Goal: Transaction & Acquisition: Purchase product/service

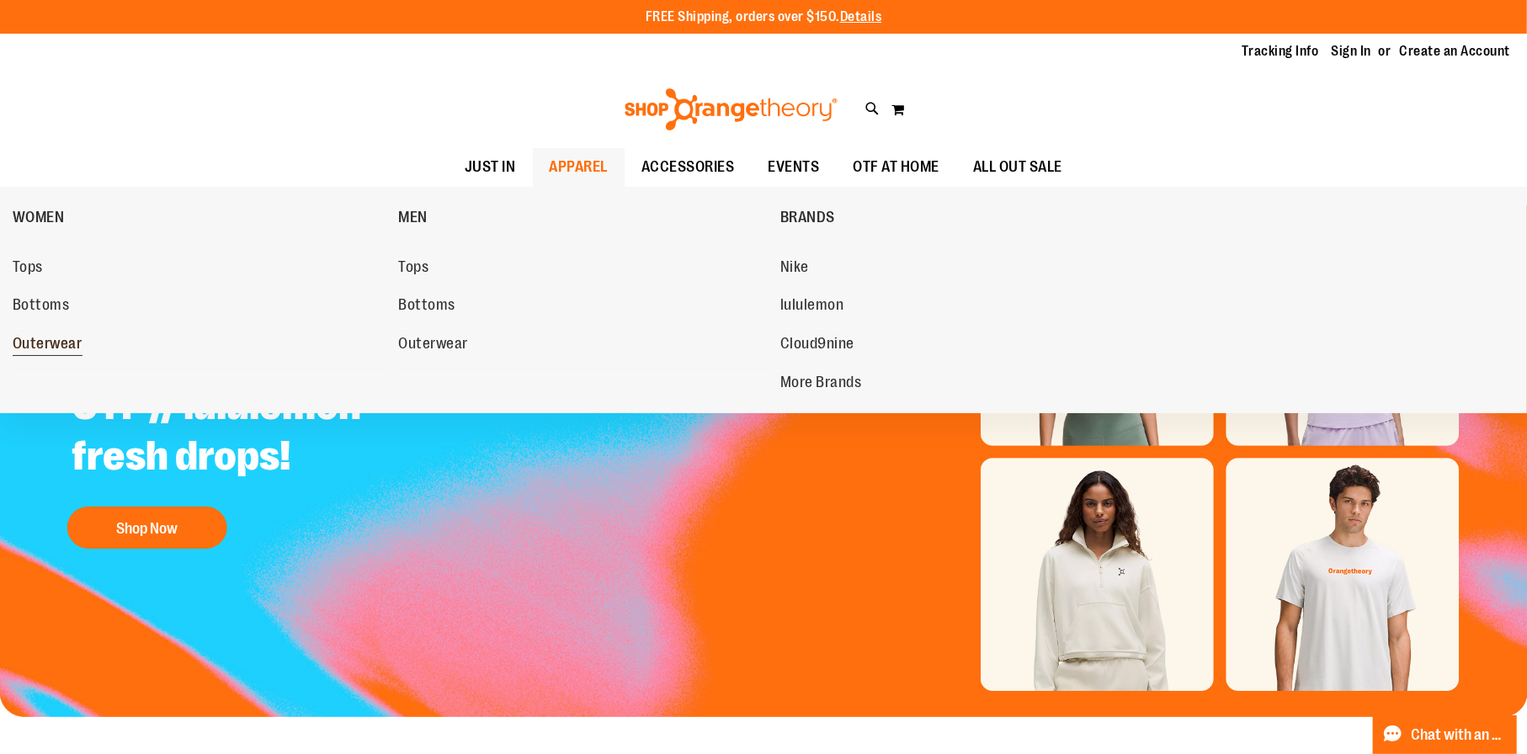
click at [51, 347] on span "Outerwear" at bounding box center [48, 345] width 70 height 21
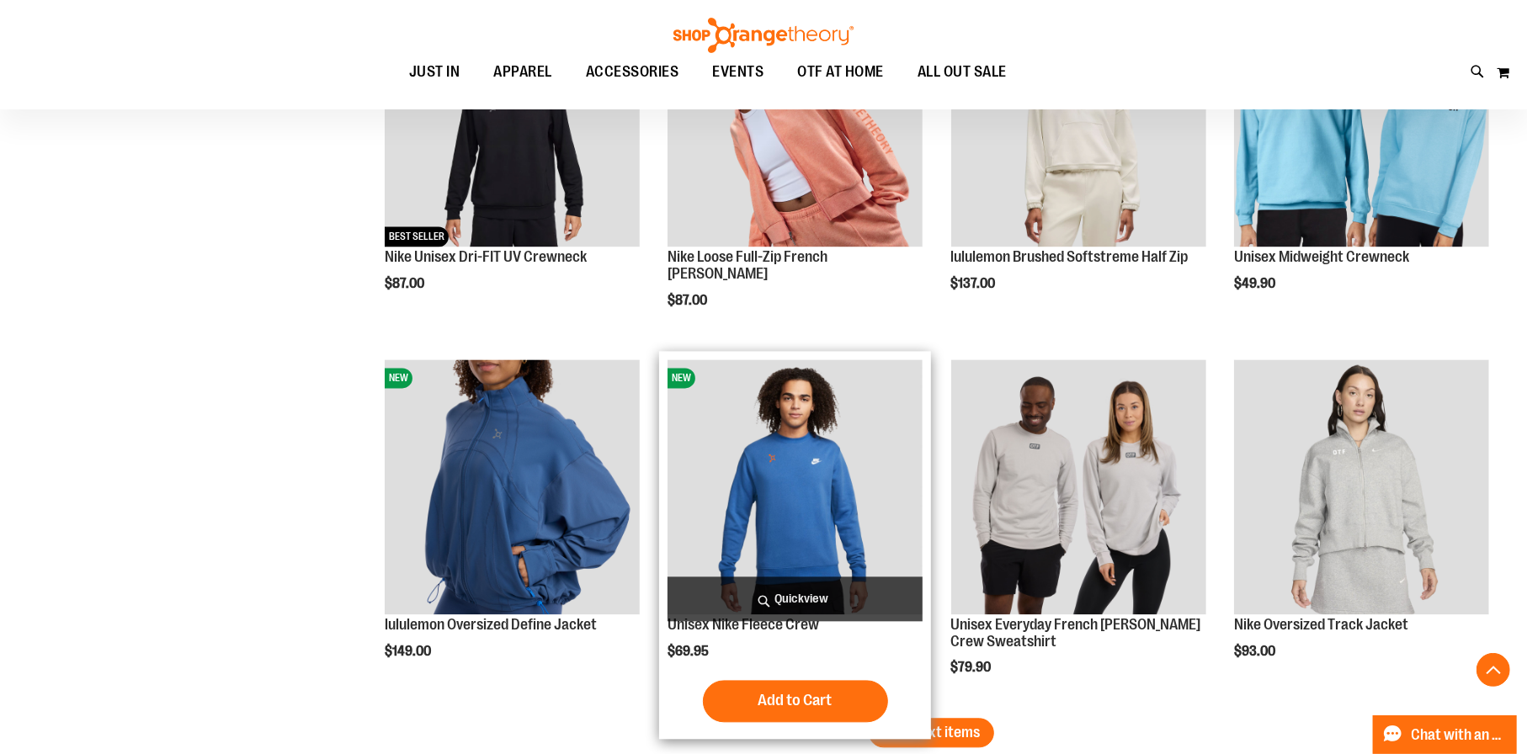
scroll to position [2945, 0]
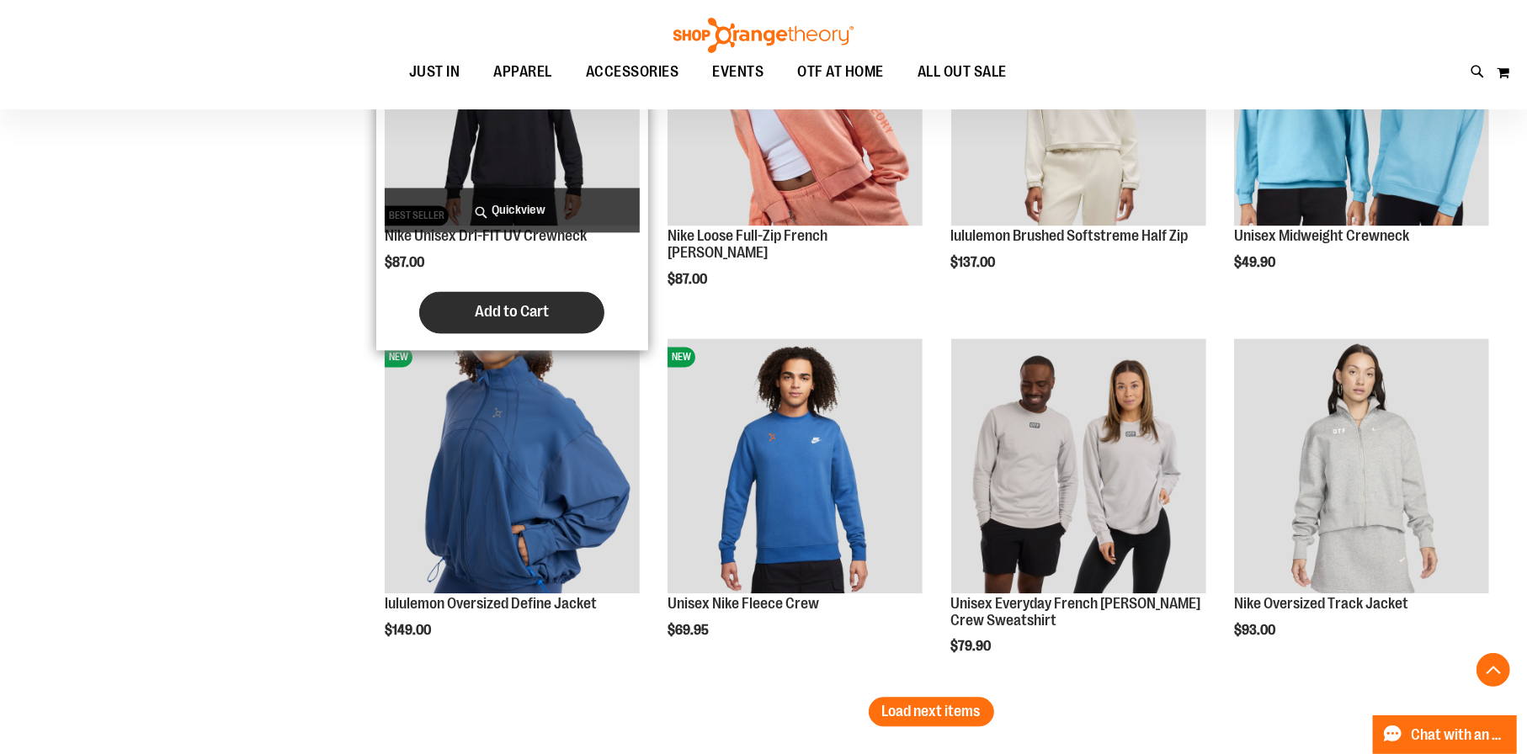
click at [507, 317] on span "Add to Cart" at bounding box center [512, 311] width 74 height 19
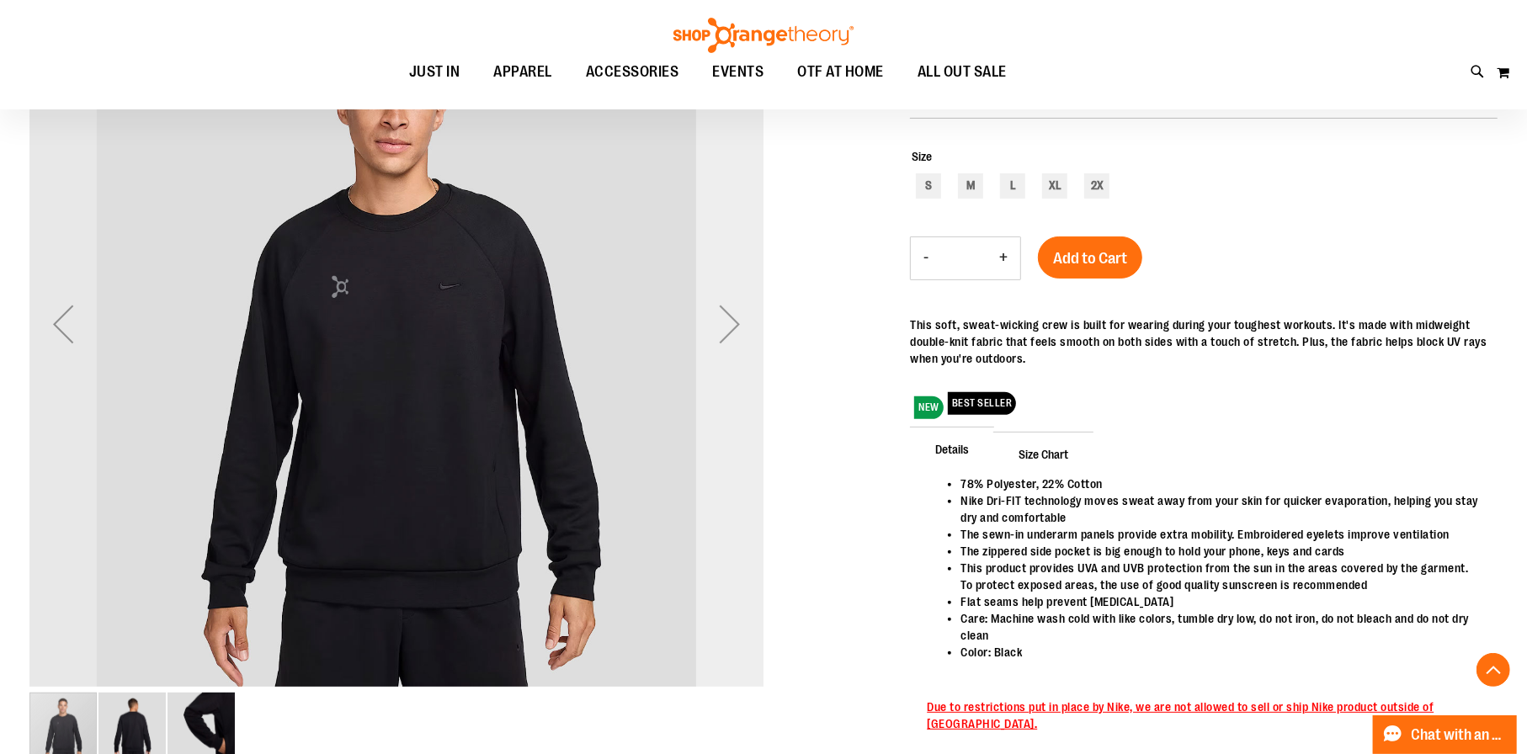
scroll to position [252, 0]
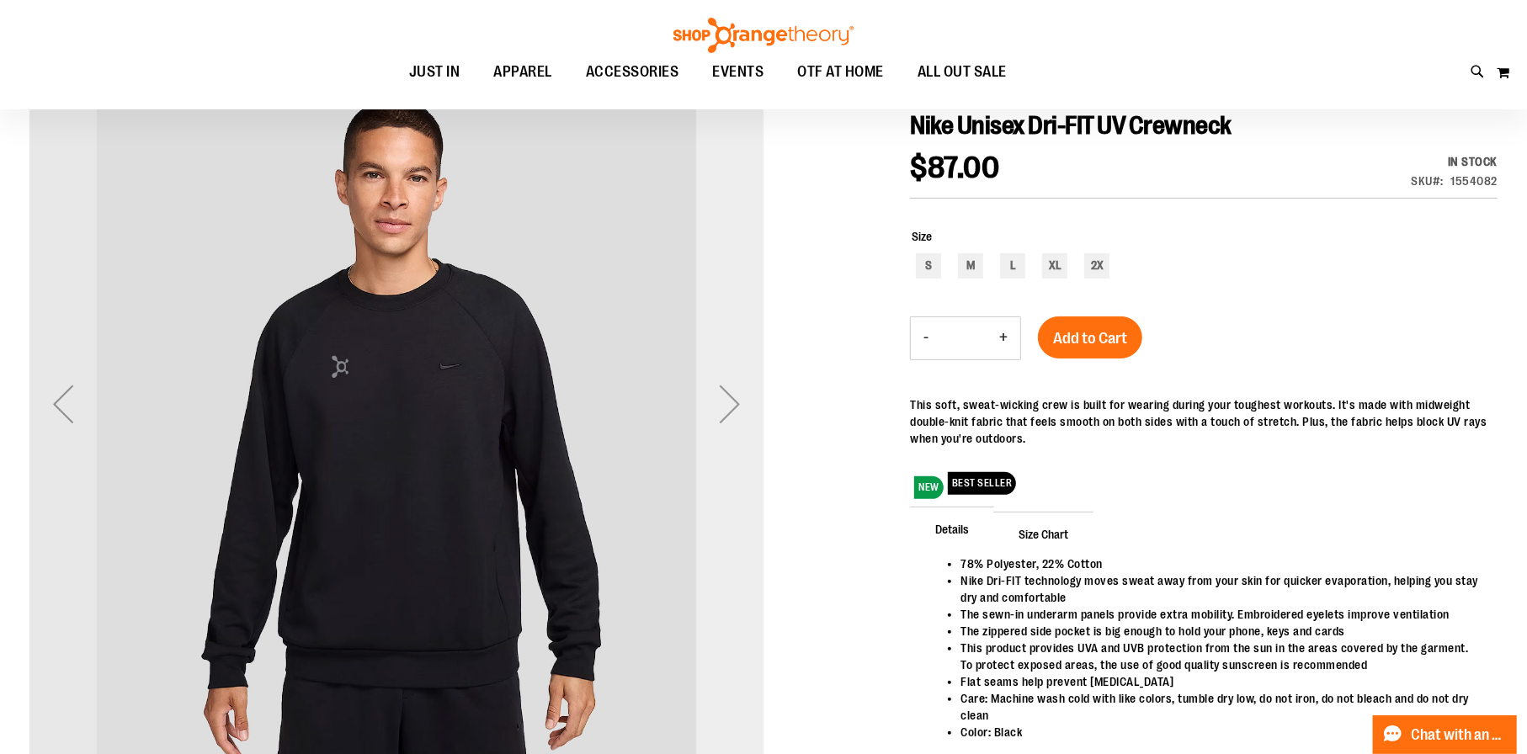
click at [734, 399] on div "Next" at bounding box center [729, 403] width 67 height 67
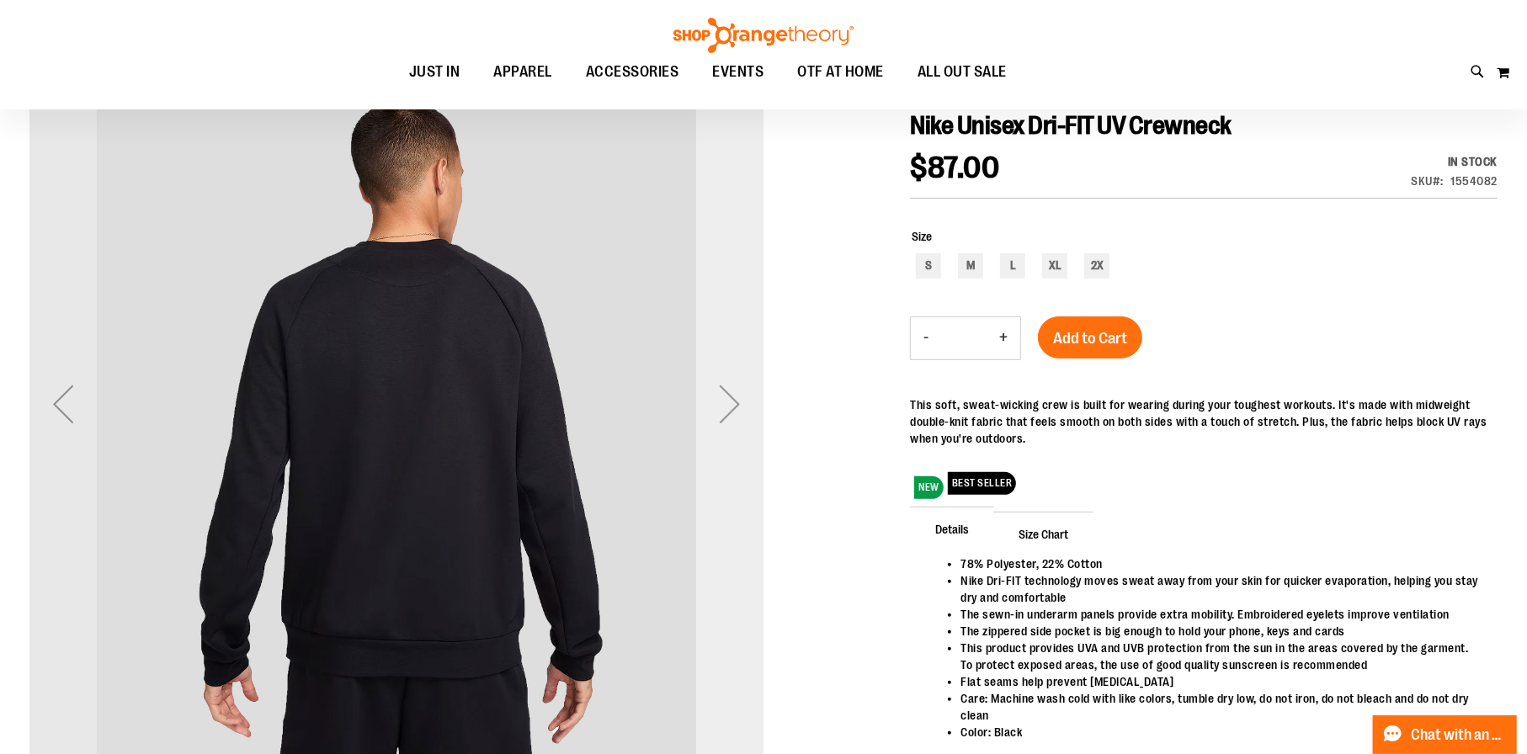
click at [734, 399] on div "Next" at bounding box center [729, 403] width 67 height 67
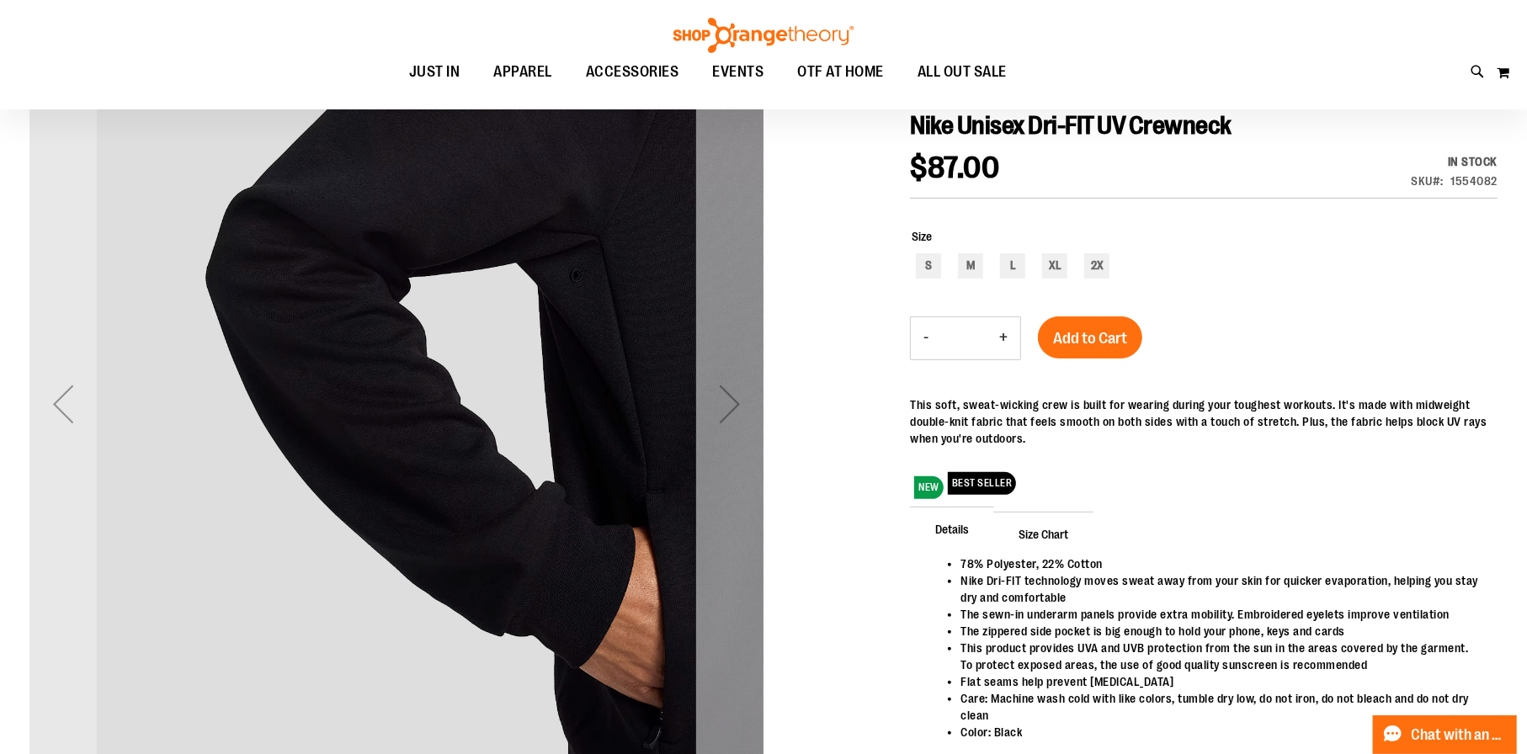
click at [733, 398] on div "Next" at bounding box center [729, 403] width 67 height 67
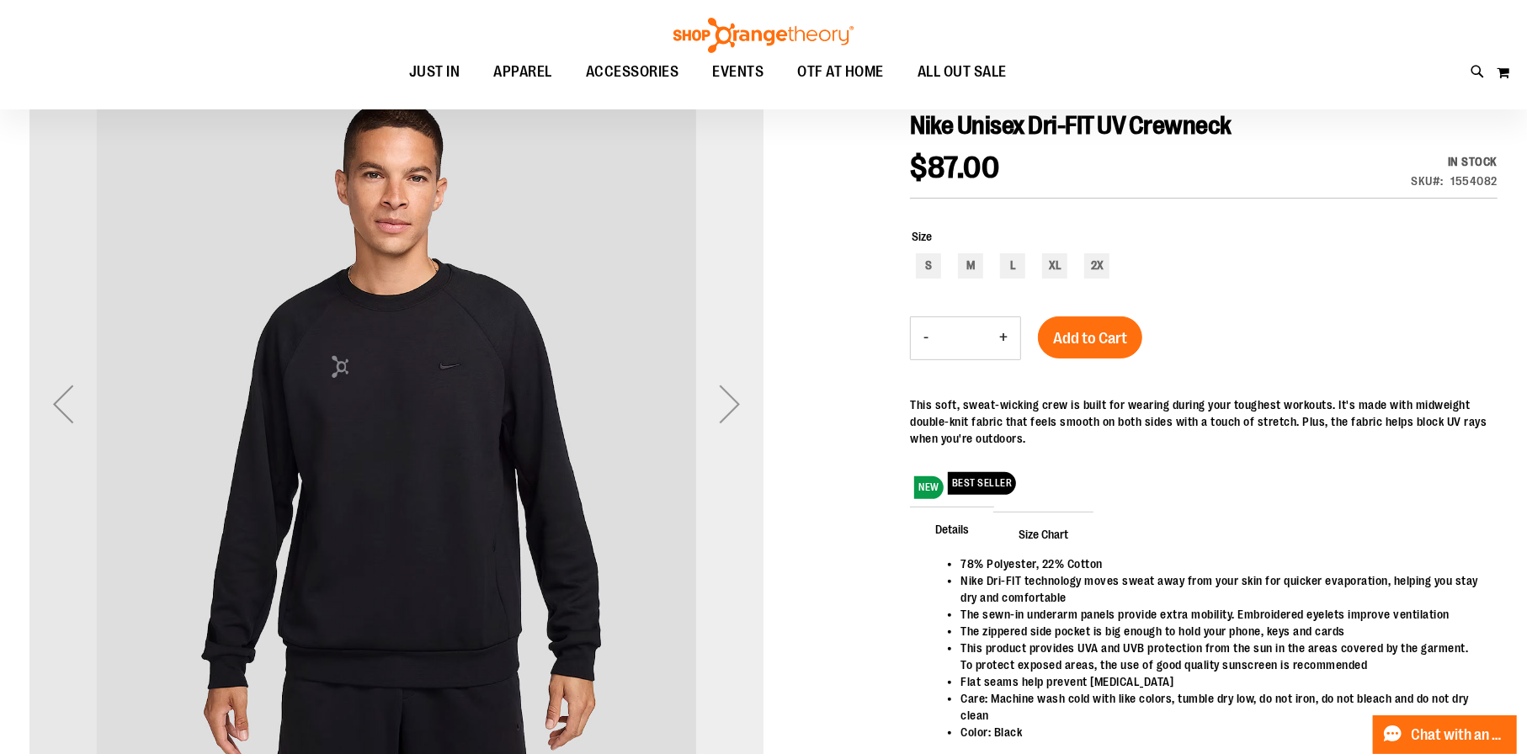
click at [733, 398] on div "Next" at bounding box center [729, 403] width 67 height 67
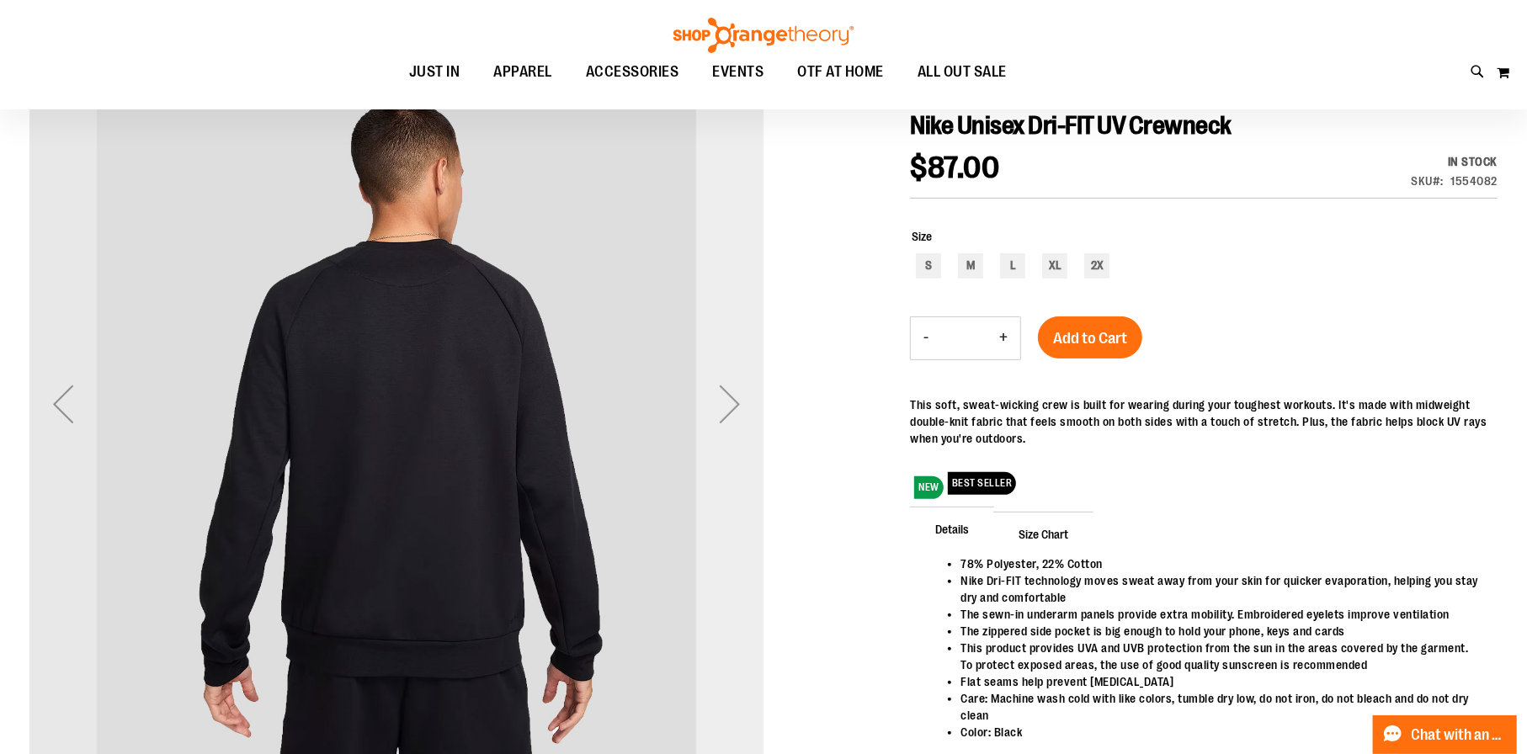
click at [733, 398] on div "Next" at bounding box center [729, 403] width 67 height 67
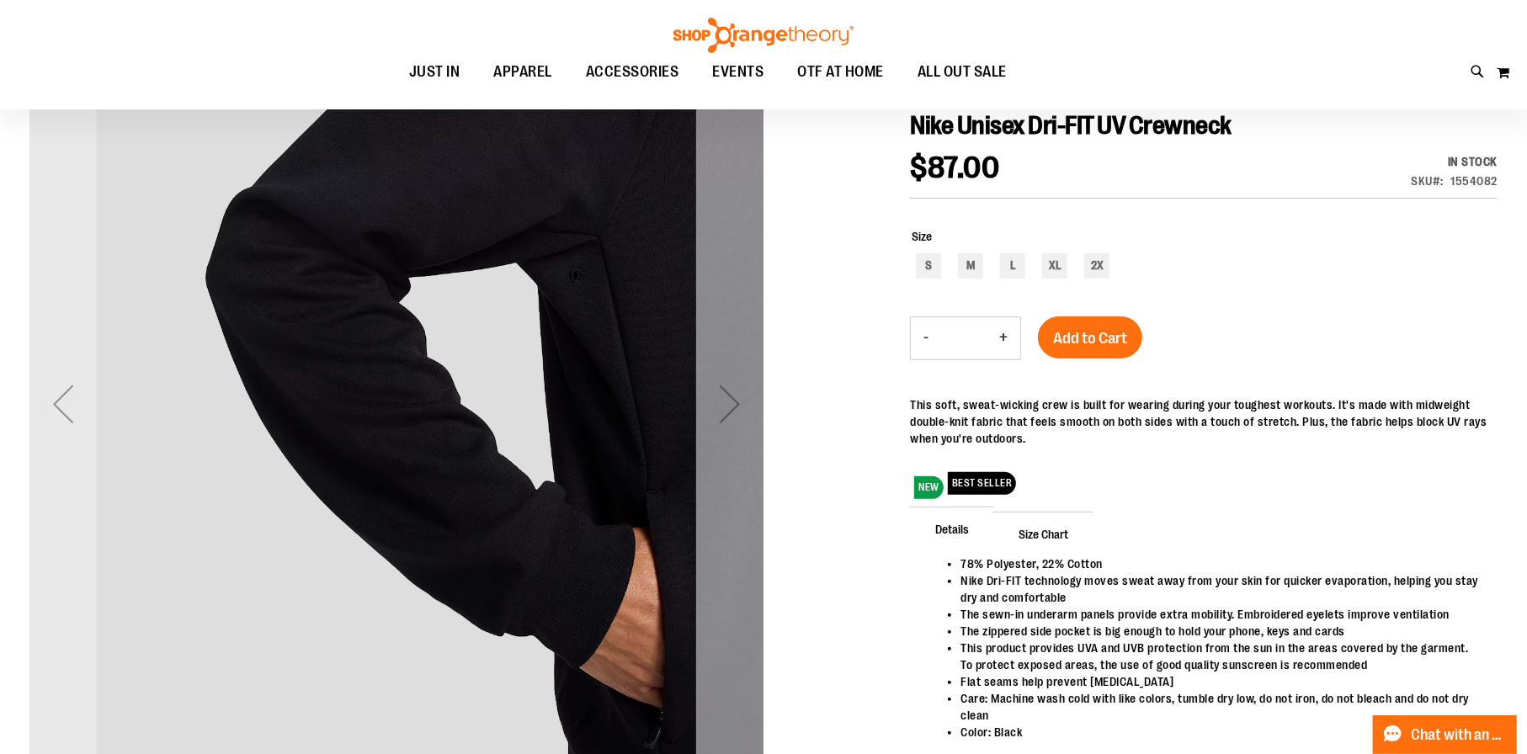
click at [747, 418] on div "Next" at bounding box center [729, 403] width 67 height 67
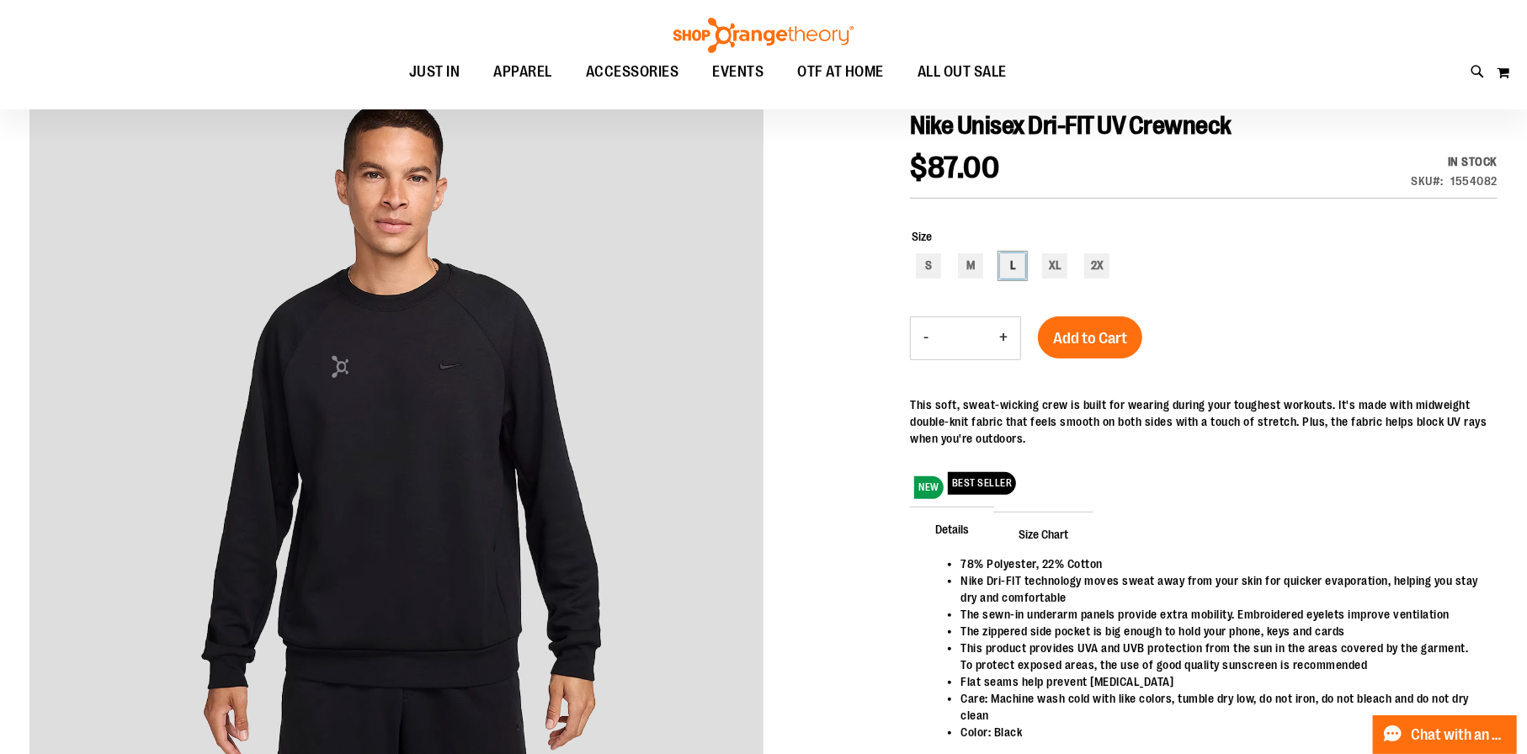
click at [1004, 263] on div "L" at bounding box center [1012, 265] width 25 height 25
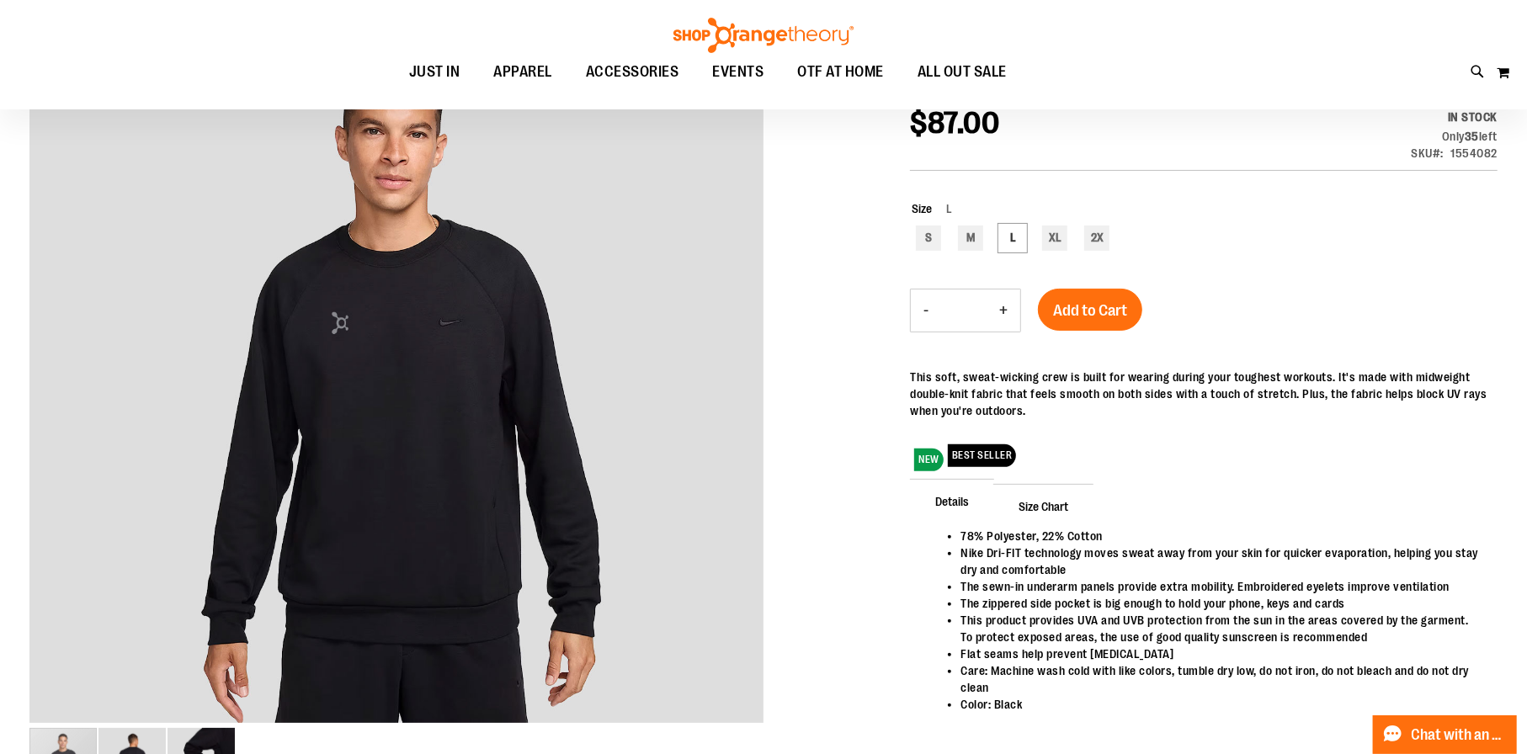
click at [1047, 502] on span "Size Chart" at bounding box center [1043, 506] width 100 height 44
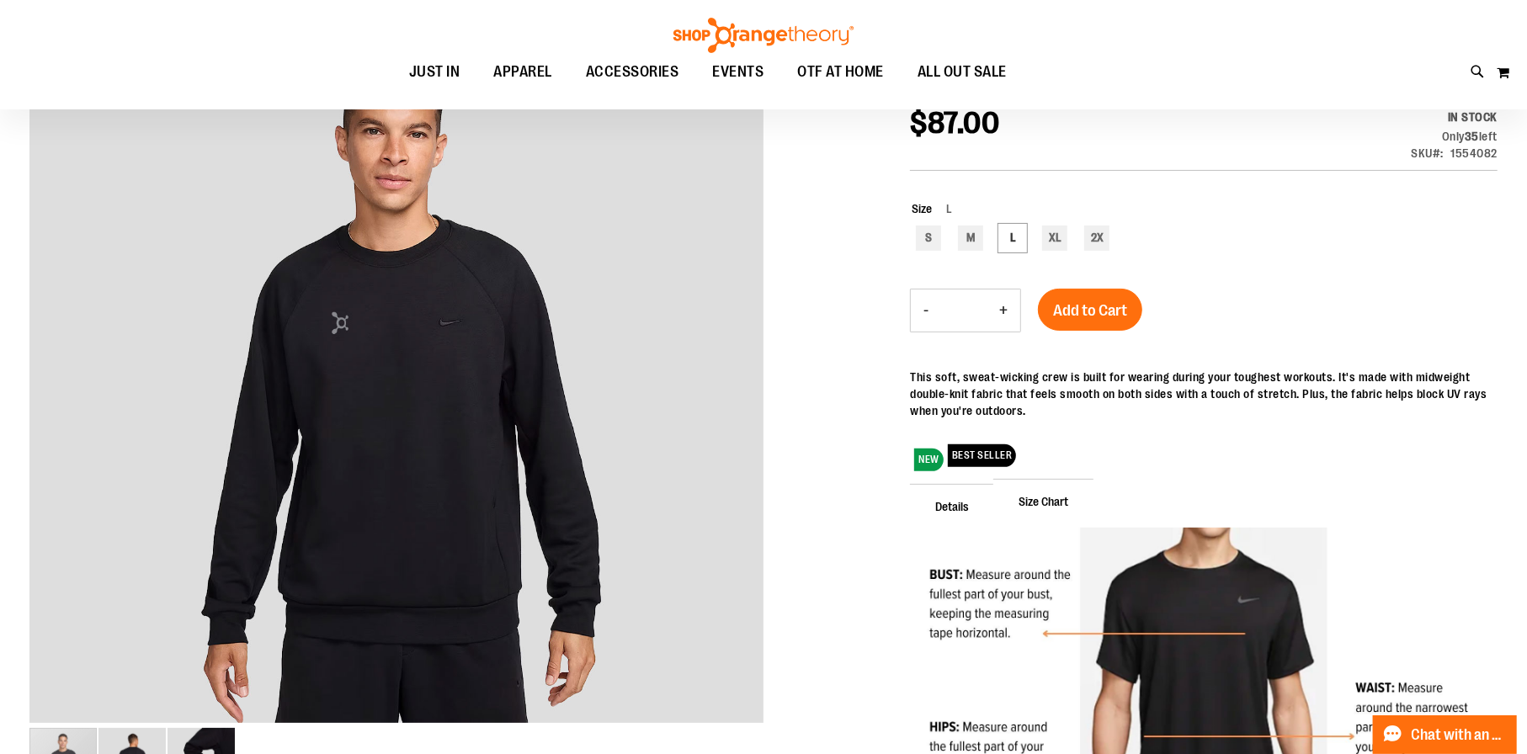
click at [966, 493] on span "Details" at bounding box center [952, 506] width 84 height 44
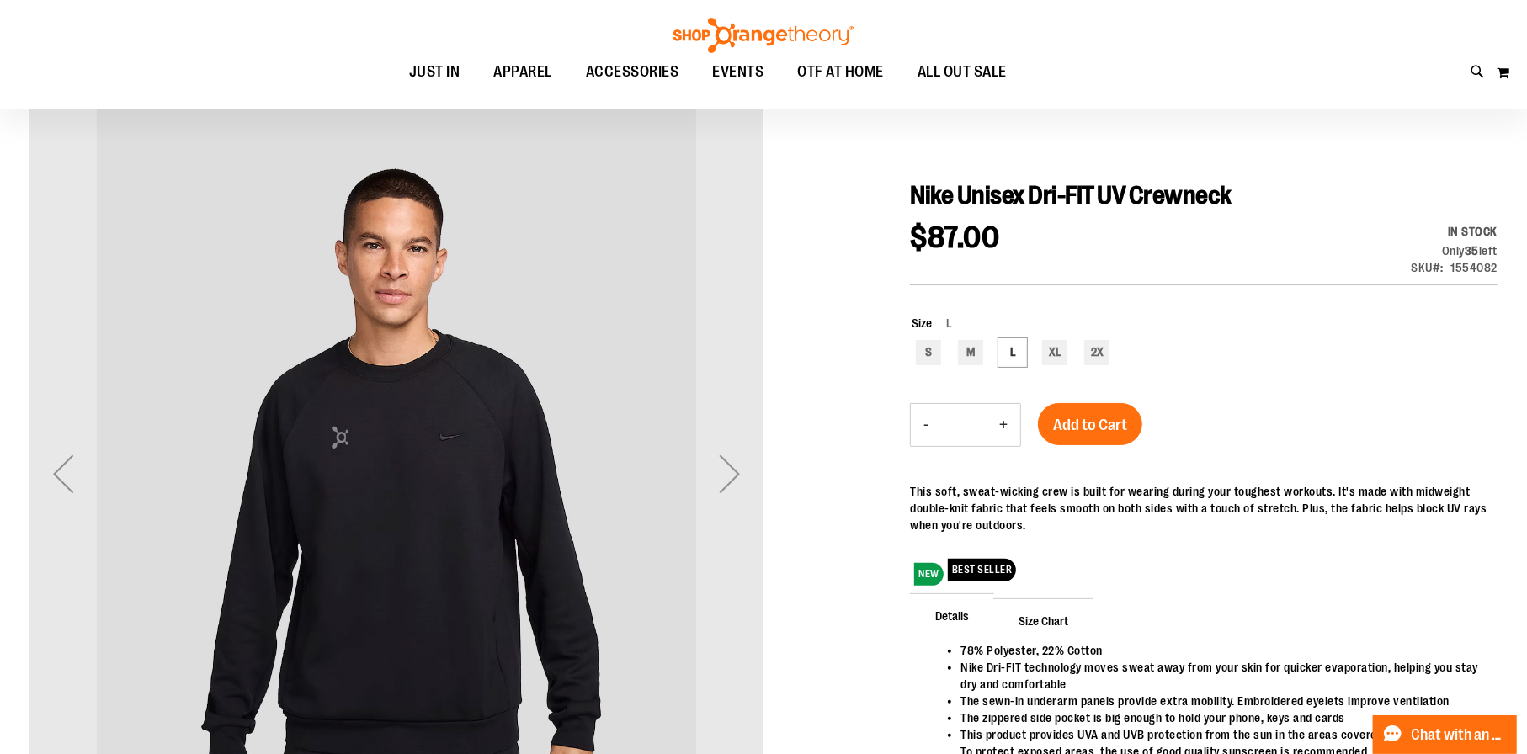
scroll to position [167, 0]
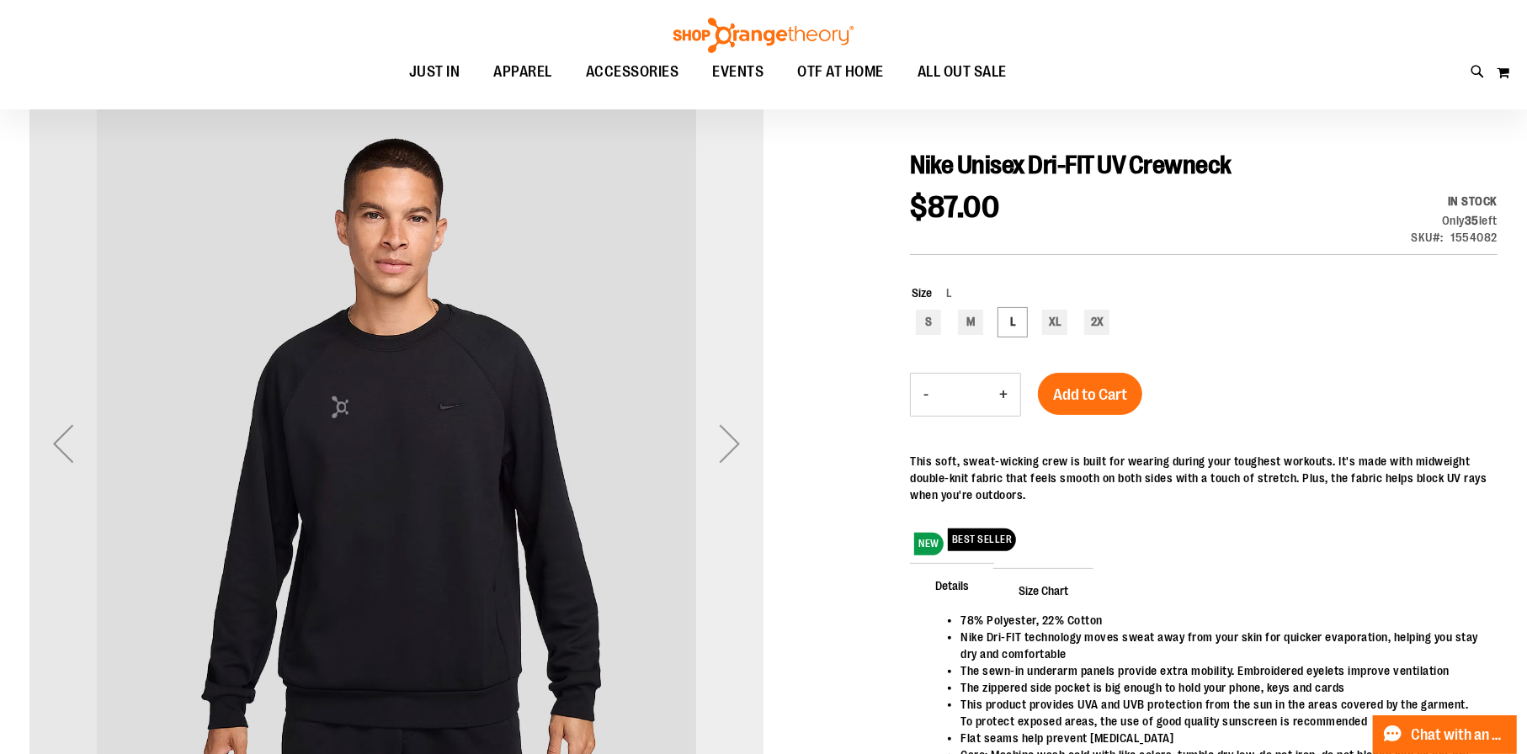
click at [739, 513] on div "Next" at bounding box center [729, 444] width 67 height 734
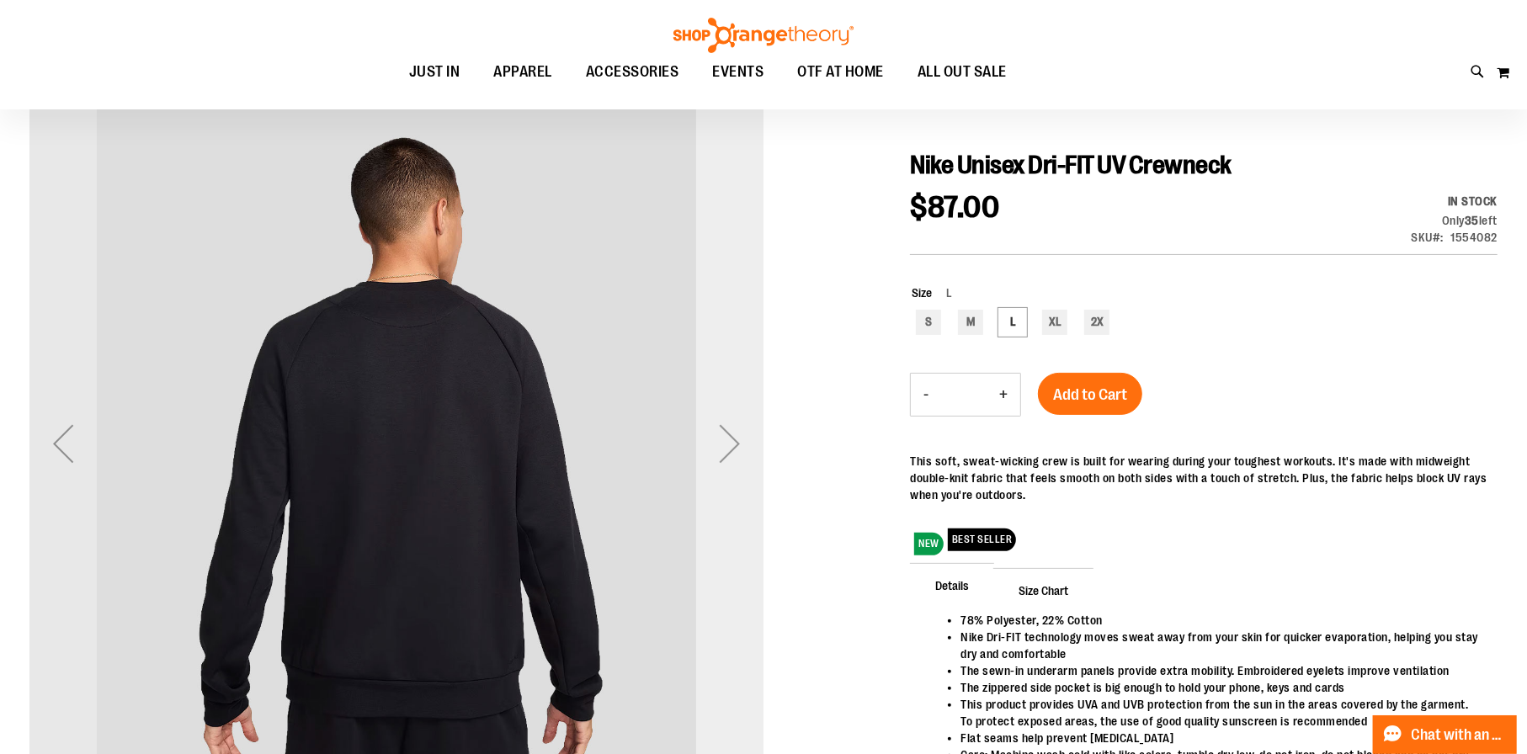
click at [739, 513] on div "Next" at bounding box center [729, 444] width 67 height 734
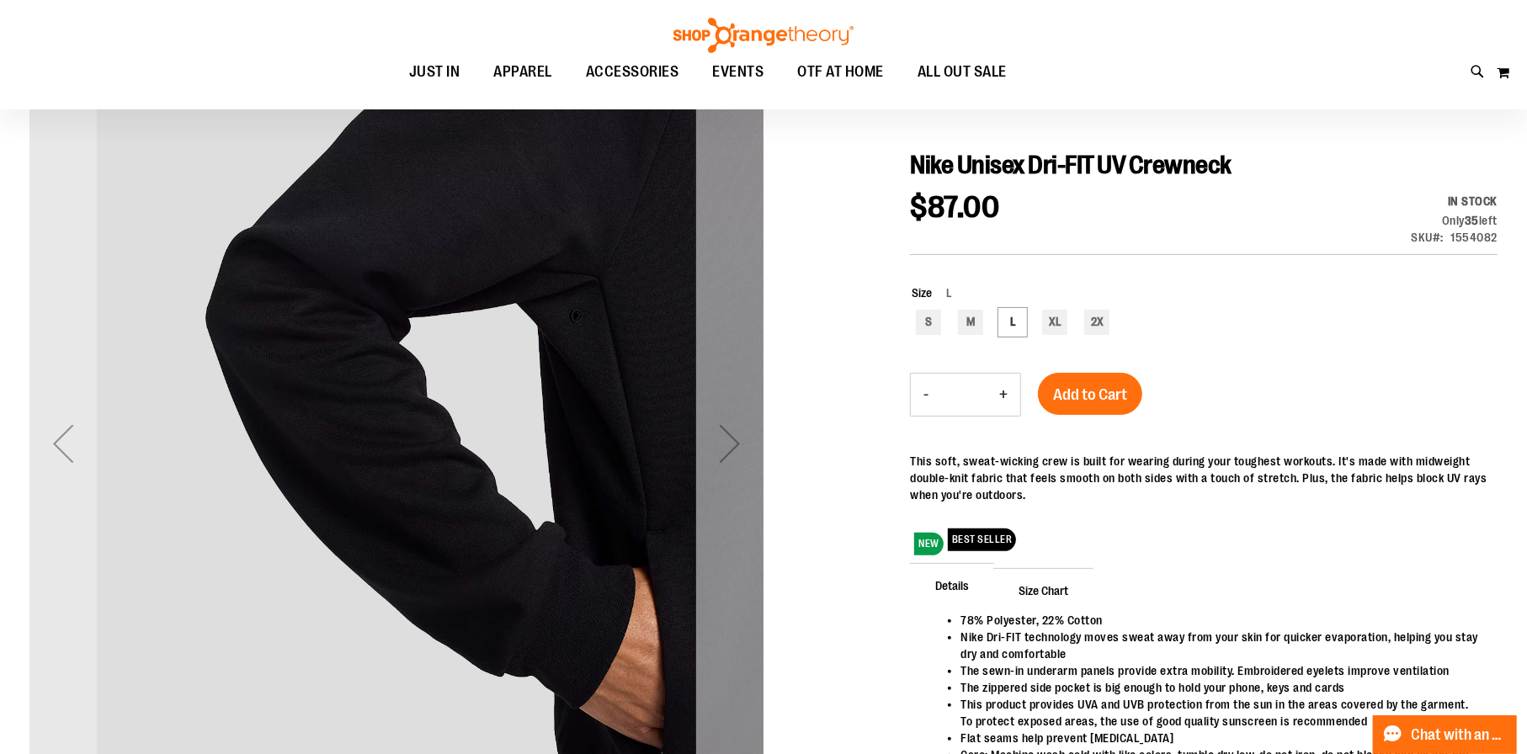
click at [724, 446] on div "Next" at bounding box center [729, 443] width 67 height 67
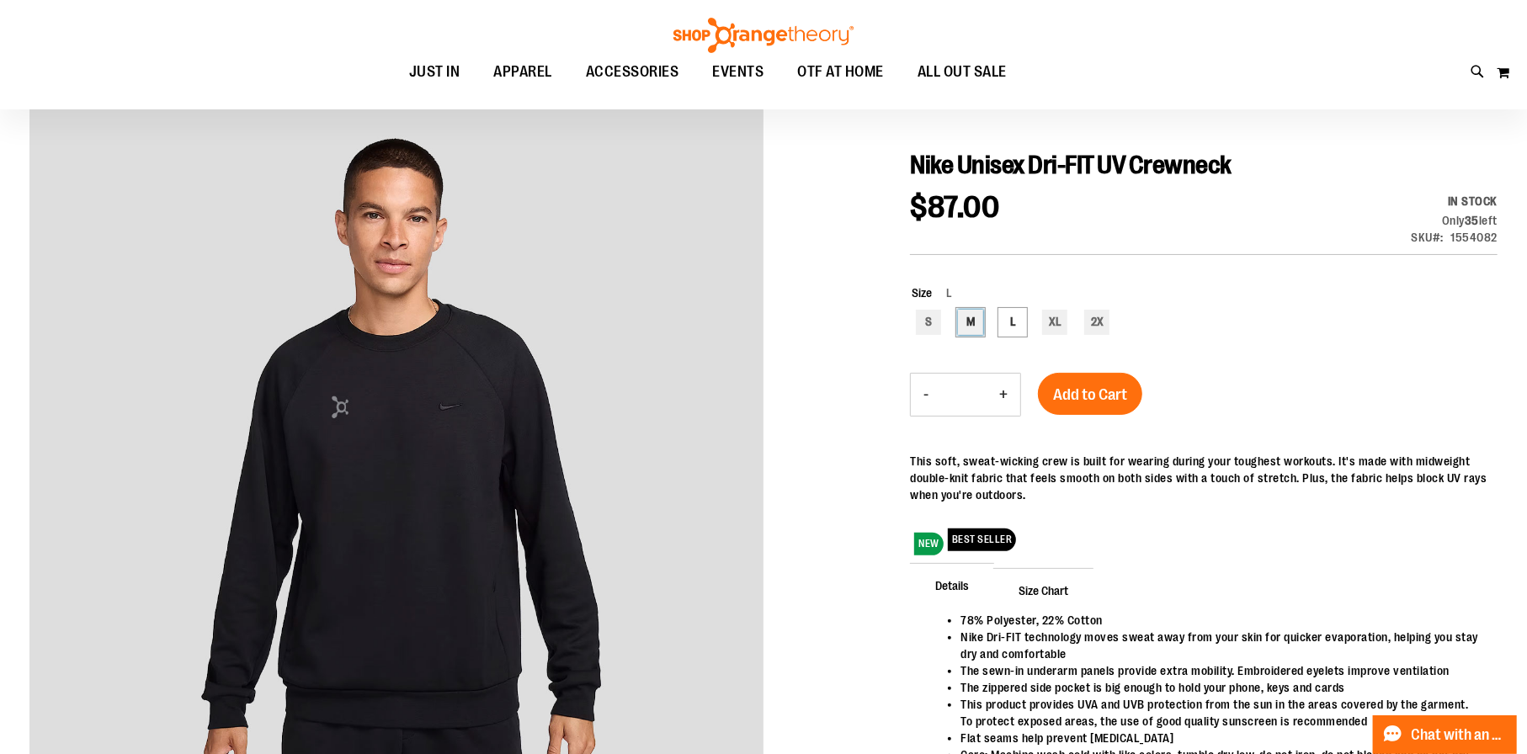
click at [961, 329] on div "M" at bounding box center [970, 322] width 25 height 25
type input "***"
click at [1087, 398] on span "Add to Cart" at bounding box center [1090, 394] width 74 height 19
click at [1496, 78] on button "My Cart 0" at bounding box center [1503, 72] width 14 height 27
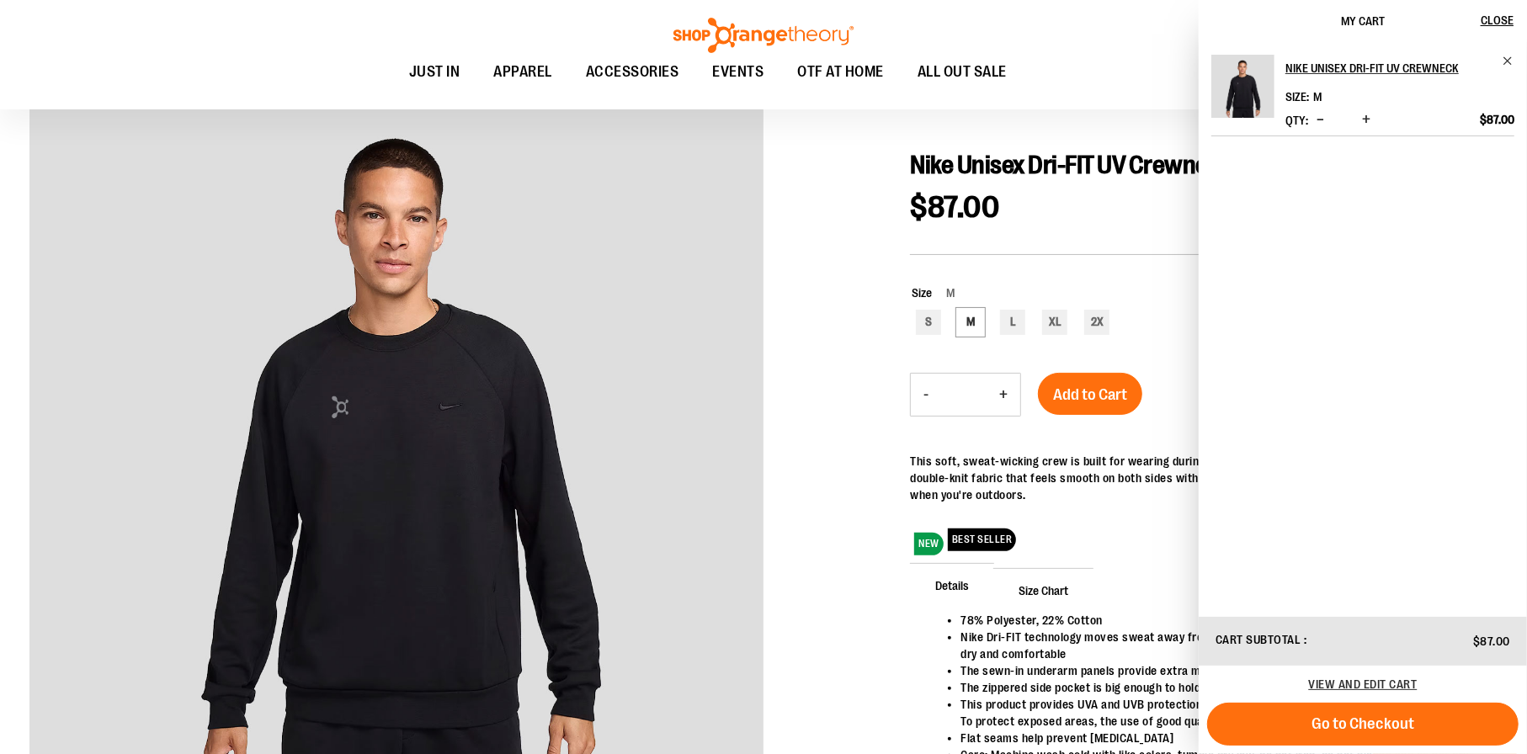
click at [816, 207] on div at bounding box center [763, 496] width 1468 height 839
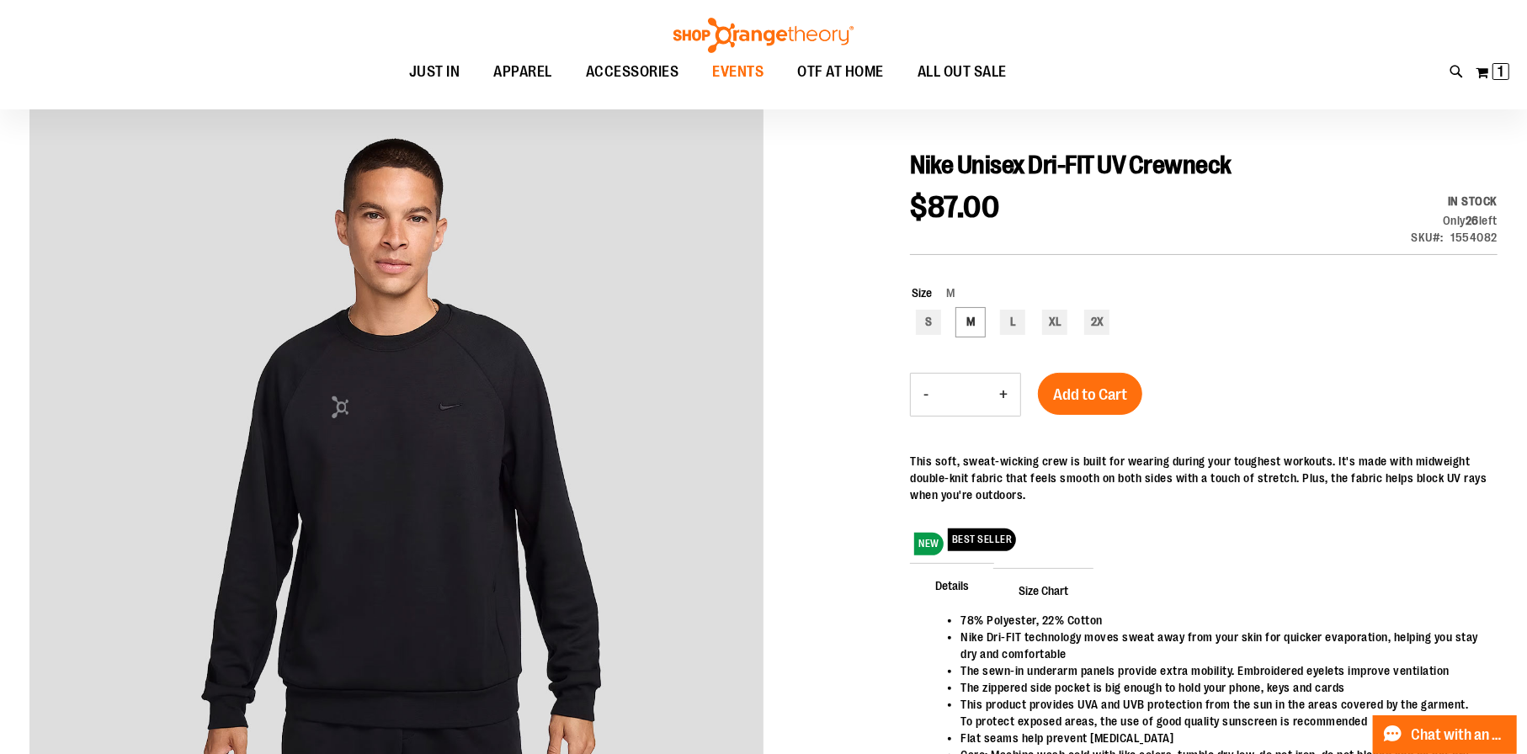
click at [745, 74] on span "EVENTS" at bounding box center [738, 72] width 51 height 38
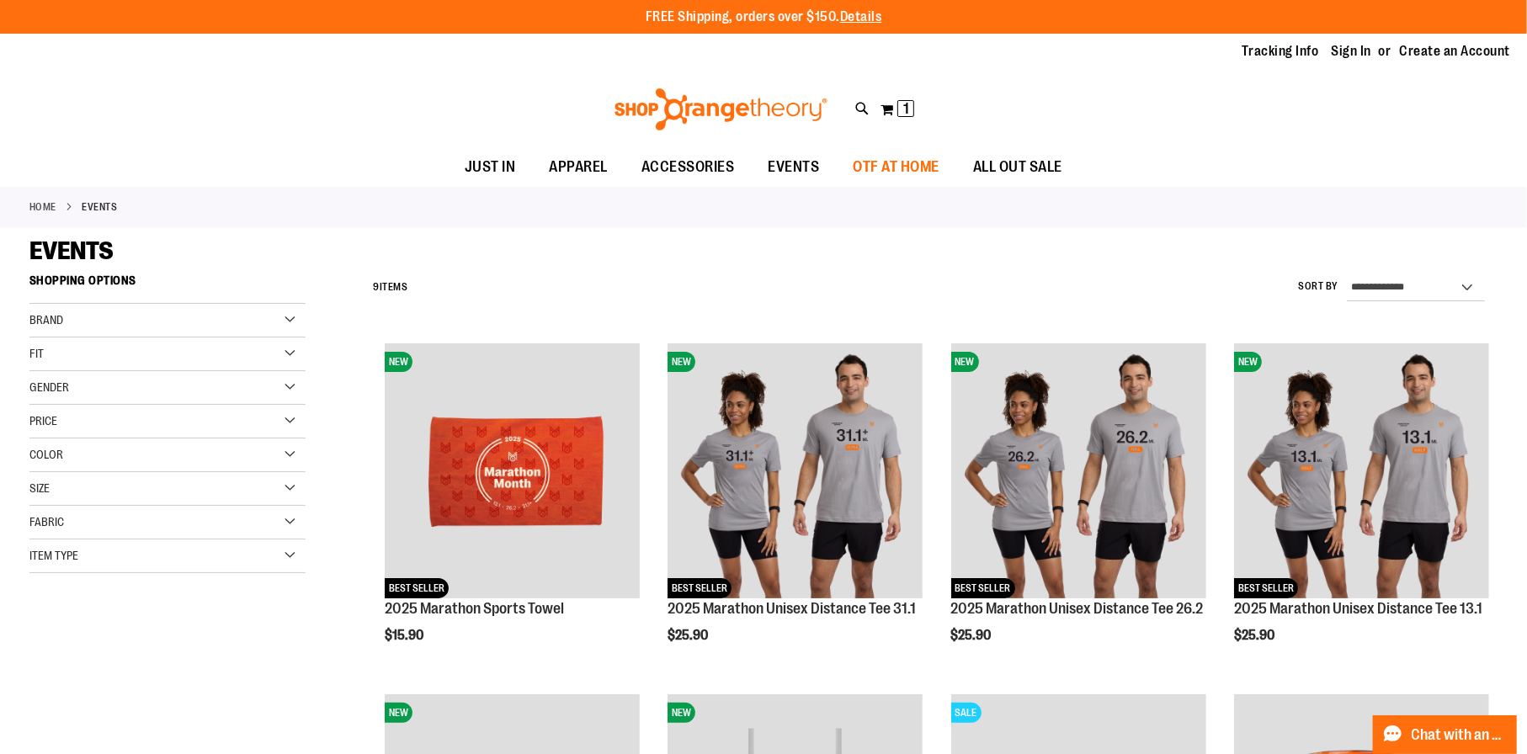
click at [895, 178] on span "OTF AT HOME" at bounding box center [896, 167] width 87 height 38
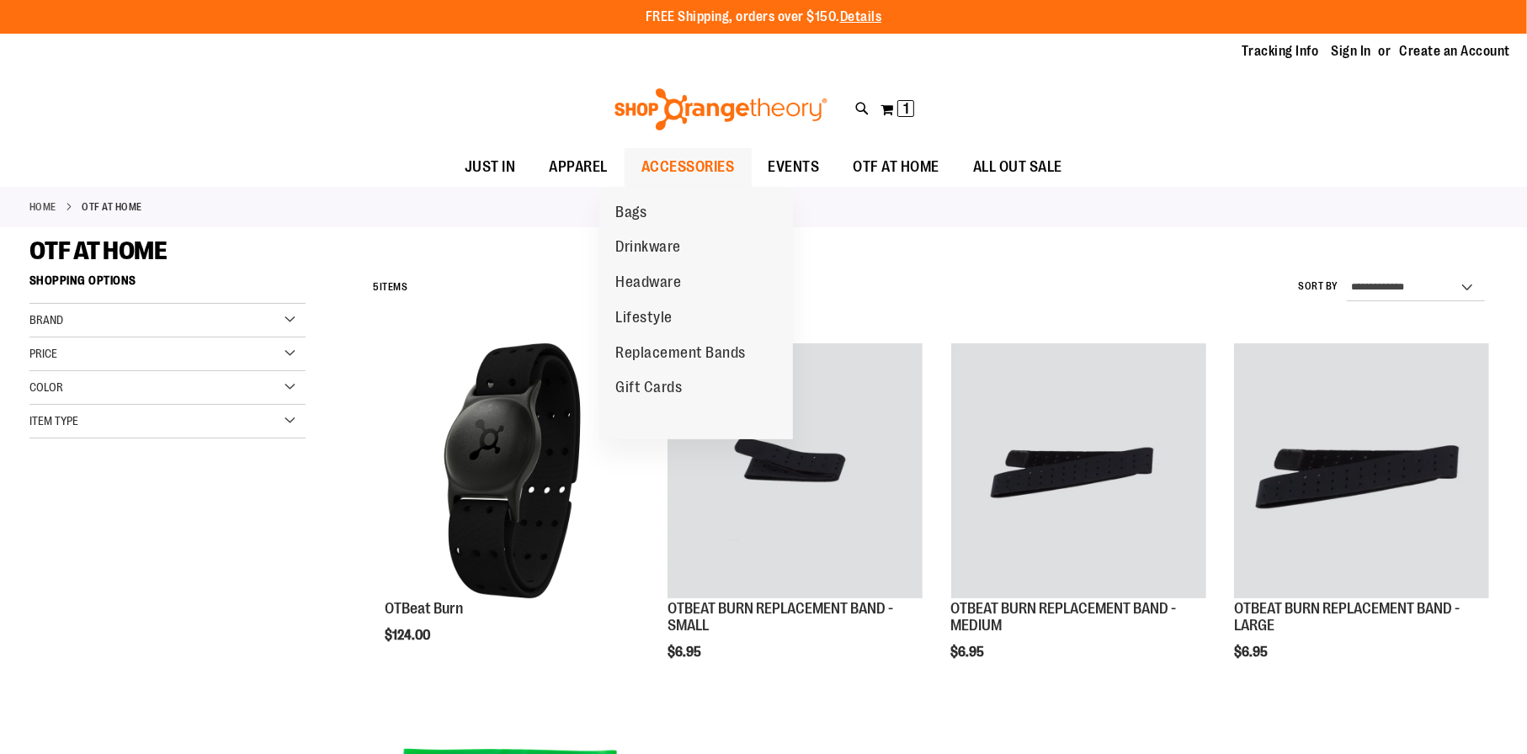
click at [641, 178] on span "ACCESSORIES" at bounding box center [687, 167] width 93 height 38
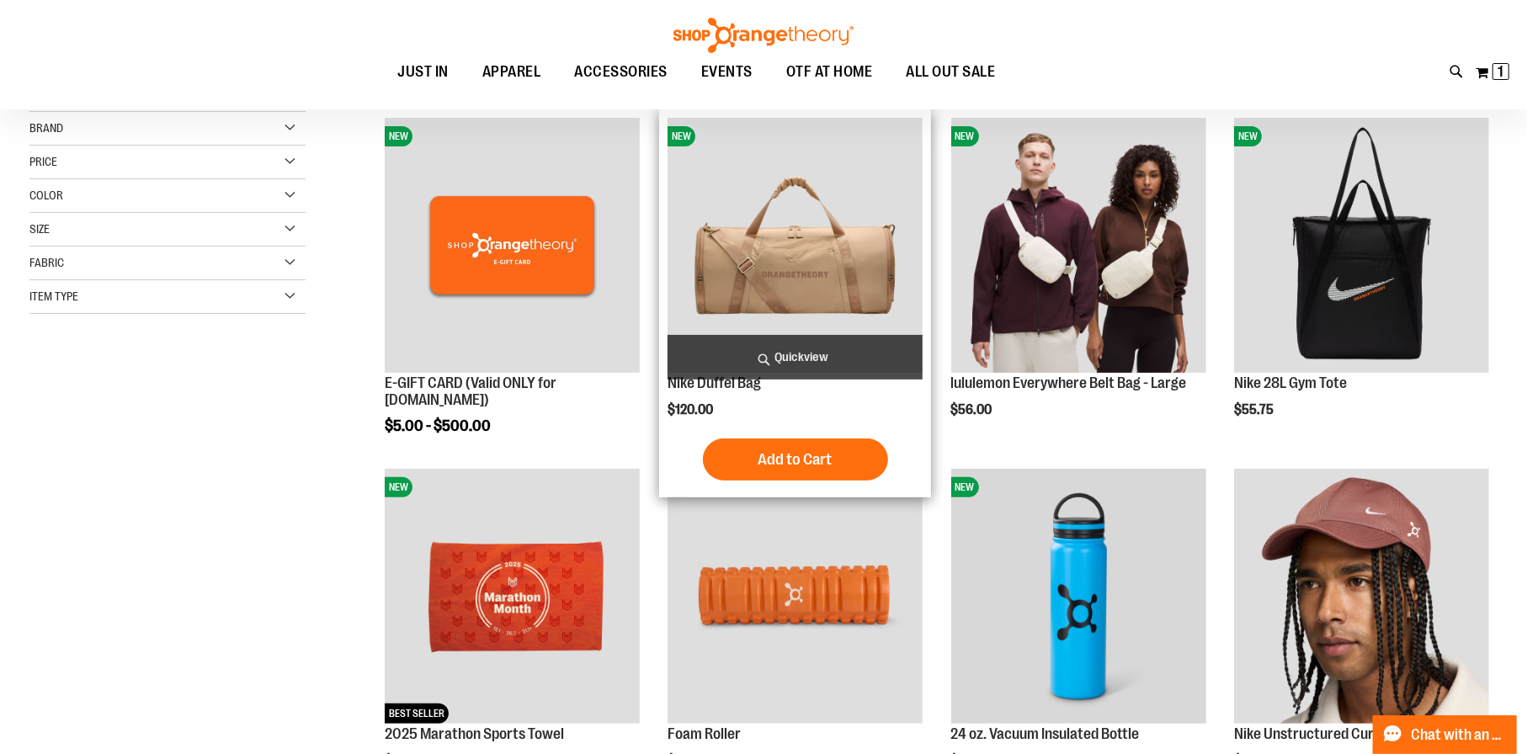
scroll to position [252, 0]
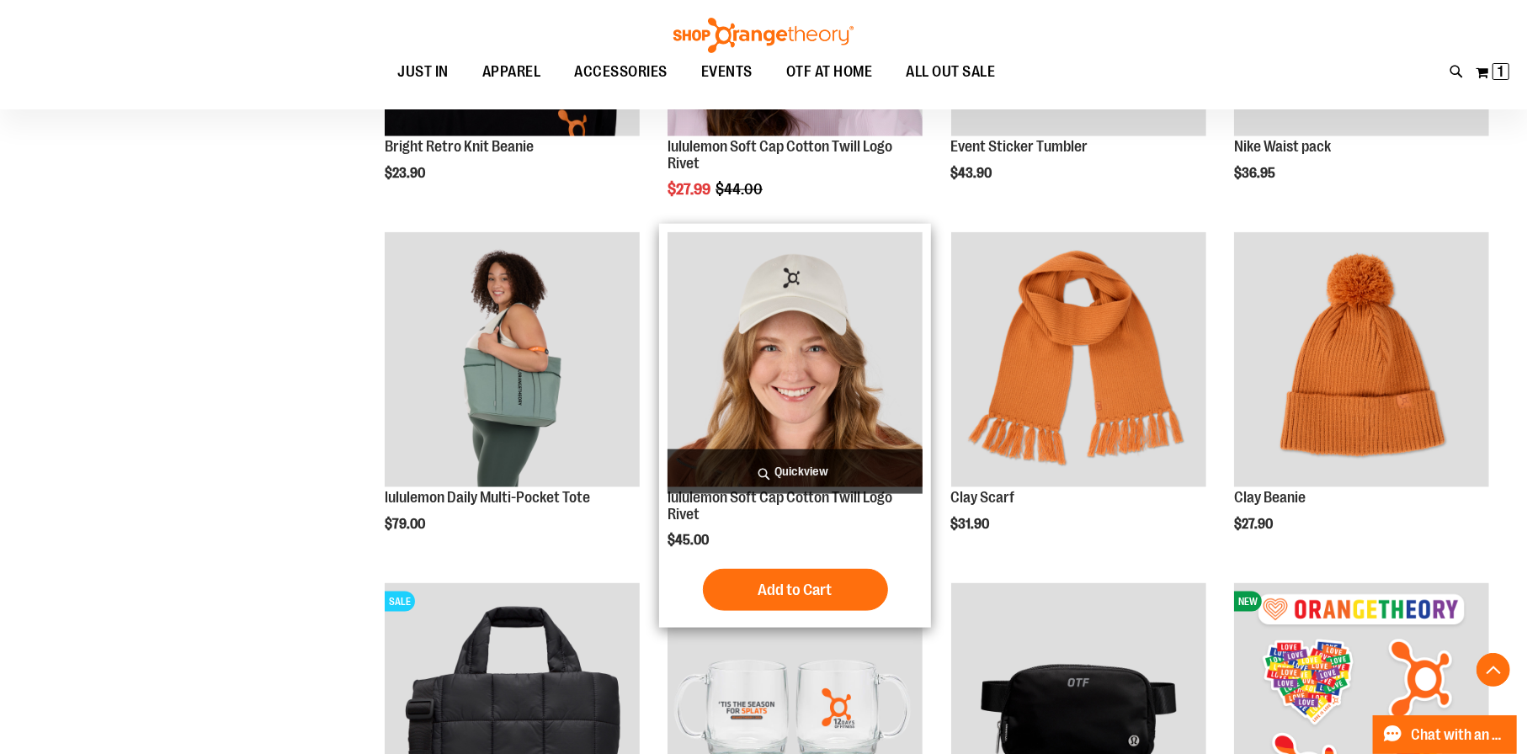
scroll to position [1851, 0]
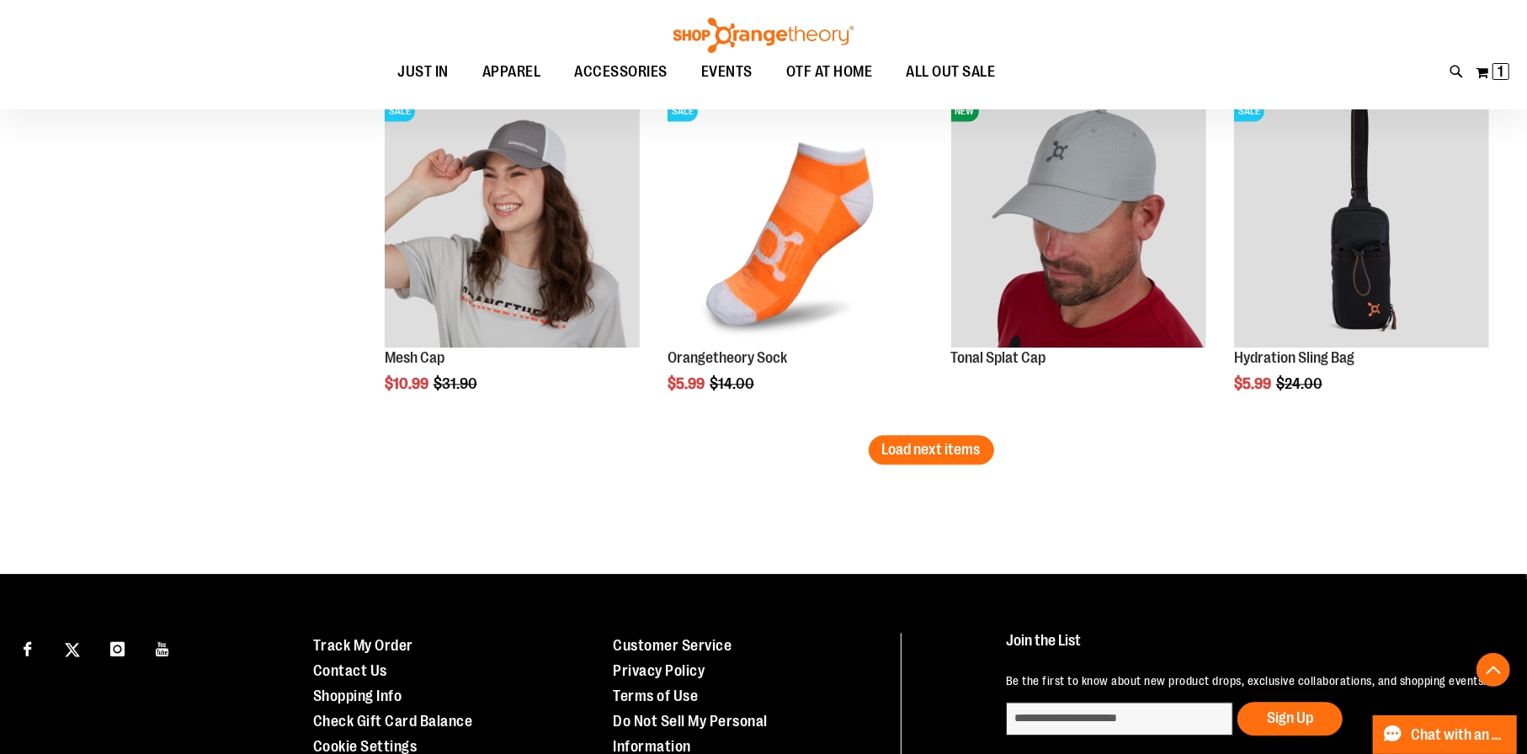
scroll to position [2945, 0]
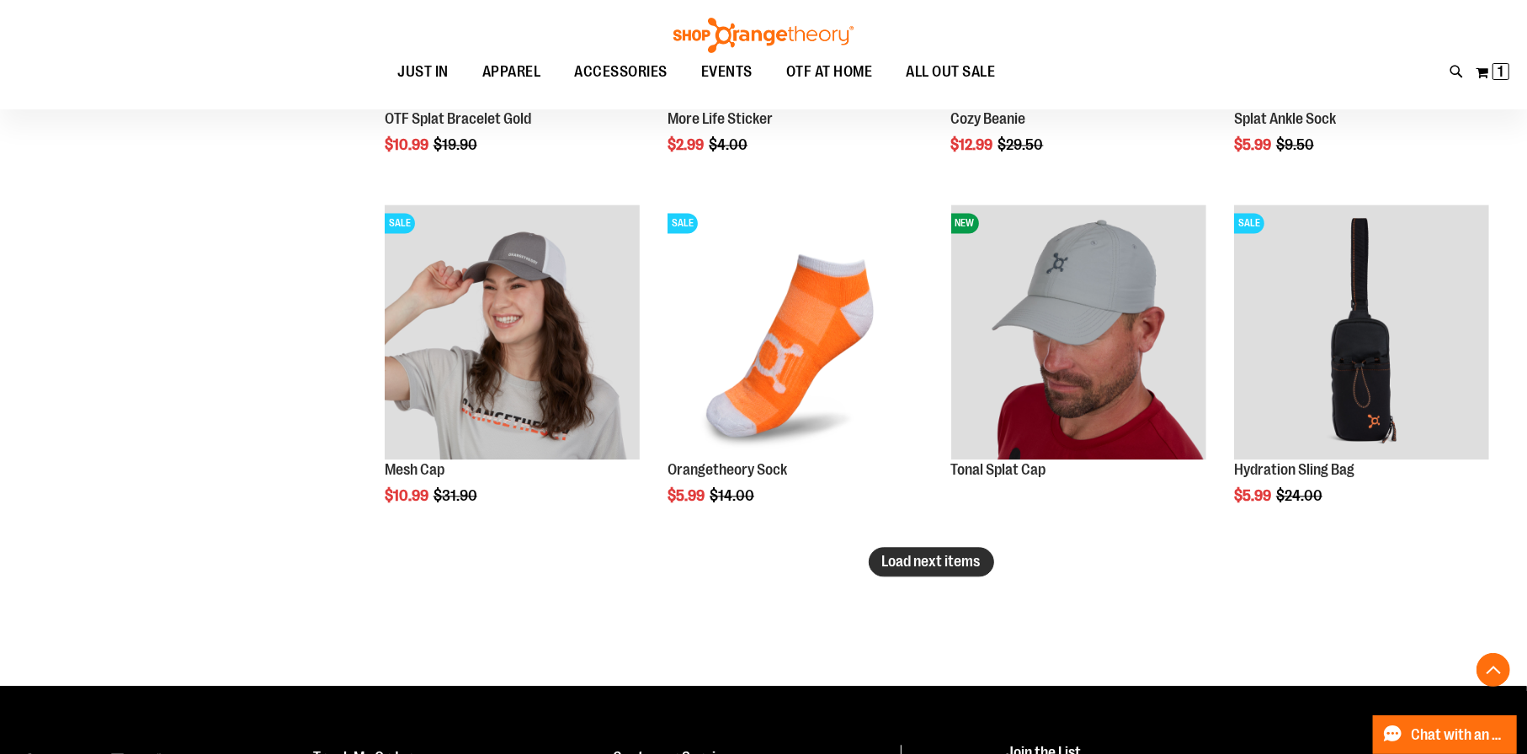
click at [948, 566] on span "Load next items" at bounding box center [931, 561] width 98 height 17
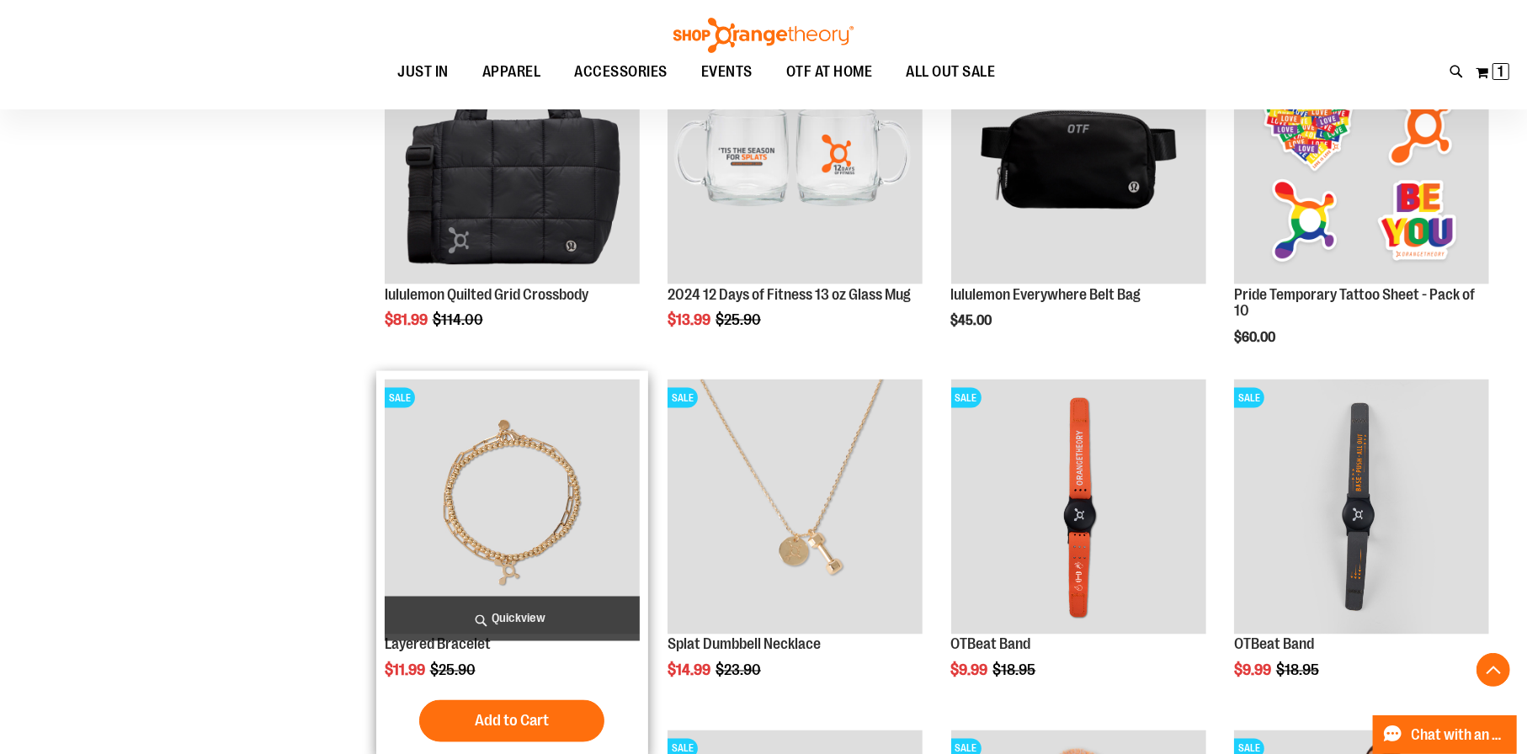
scroll to position [2097, 0]
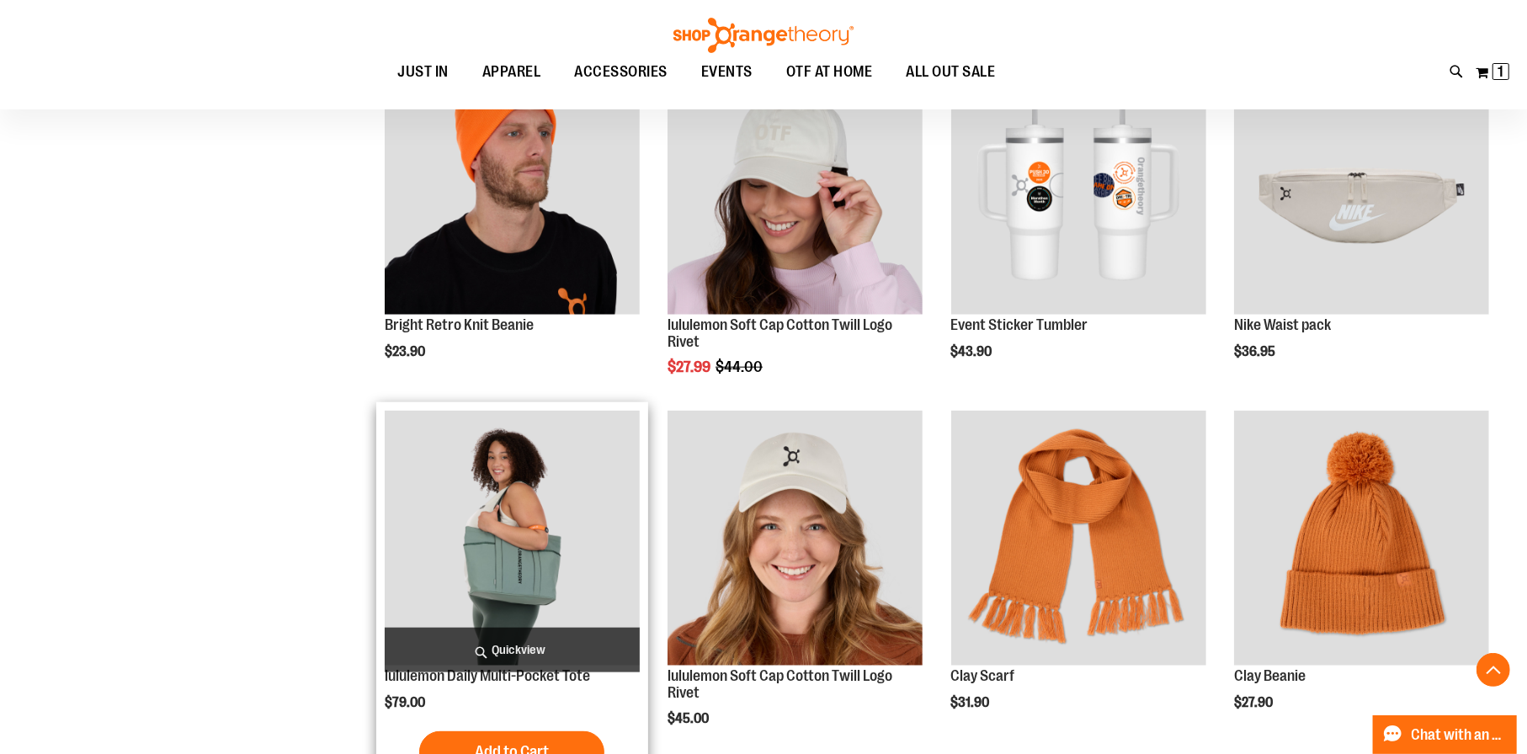
scroll to position [1256, 0]
